Goal: Information Seeking & Learning: Learn about a topic

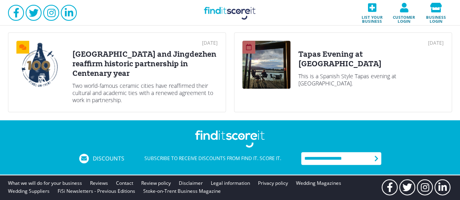
scroll to position [408, 0]
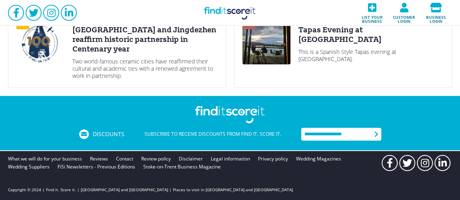
click at [346, 48] on div "This is a Spanish Style Tapas evening at [GEOGRAPHIC_DATA]." at bounding box center [370, 55] width 145 height 14
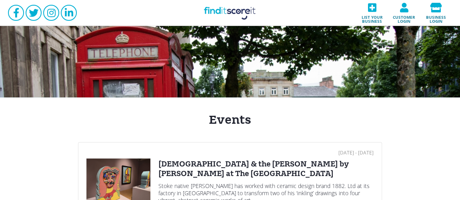
click at [175, 161] on div "[DEMOGRAPHIC_DATA] & the [PERSON_NAME] by [PERSON_NAME] at The [GEOGRAPHIC_DATA]" at bounding box center [265, 168] width 215 height 19
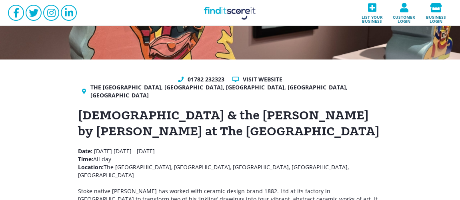
scroll to position [97, 0]
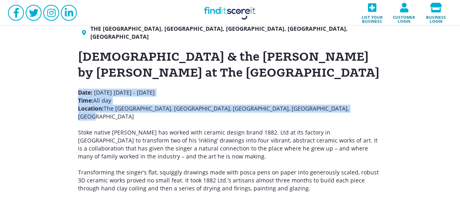
drag, startPoint x: 340, startPoint y: 98, endPoint x: 77, endPoint y: 87, distance: 263.2
click at [77, 87] on div "01782 232323 Visit website The [GEOGRAPHIC_DATA], [GEOGRAPHIC_DATA][PERSON_NAME…" at bounding box center [230, 117] width 320 height 200
copy p "Date: [DATE] - [DATE] Time: All day Location: [GEOGRAPHIC_DATA], [GEOGRAPHIC_DA…"
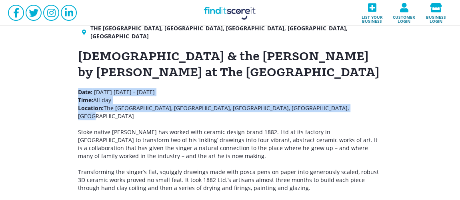
copy p "Date: [DATE] - [DATE] Time: All day Location: [GEOGRAPHIC_DATA], [GEOGRAPHIC_DA…"
